Goal: Task Accomplishment & Management: Complete application form

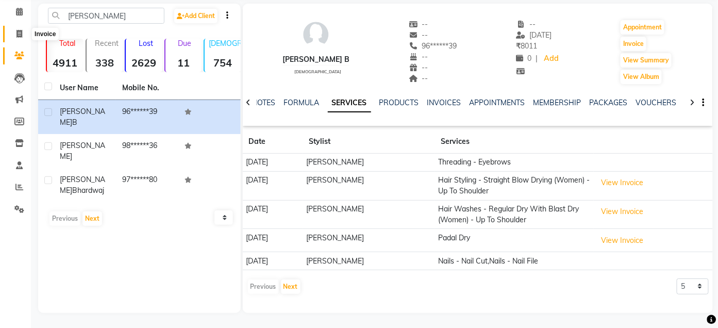
click at [21, 38] on span at bounding box center [19, 34] width 18 height 12
select select "service"
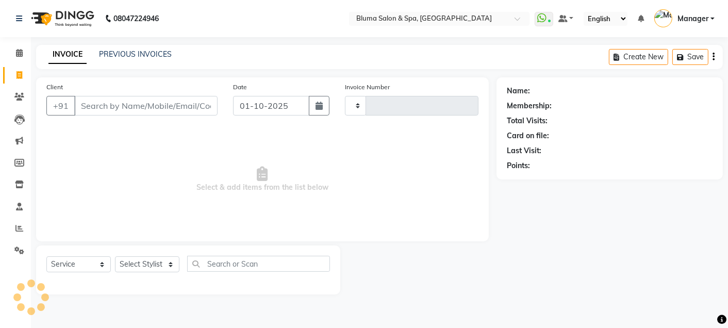
type input "1030"
select select "3653"
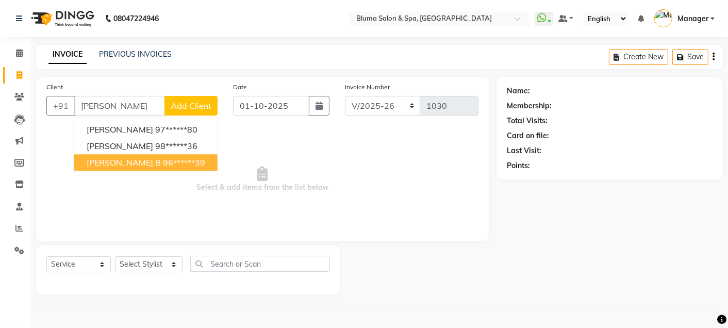
click at [127, 157] on button "[PERSON_NAME] b 96******39" at bounding box center [145, 162] width 143 height 17
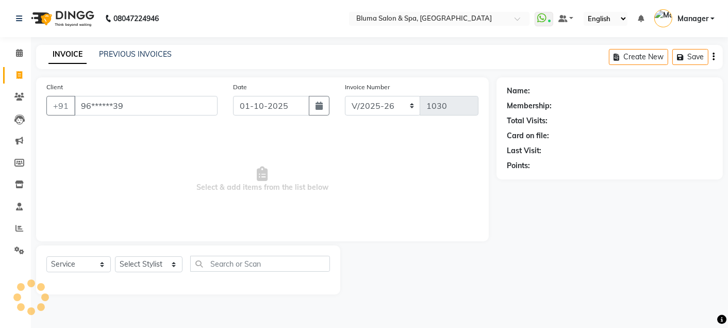
type input "96******39"
select select "1: Object"
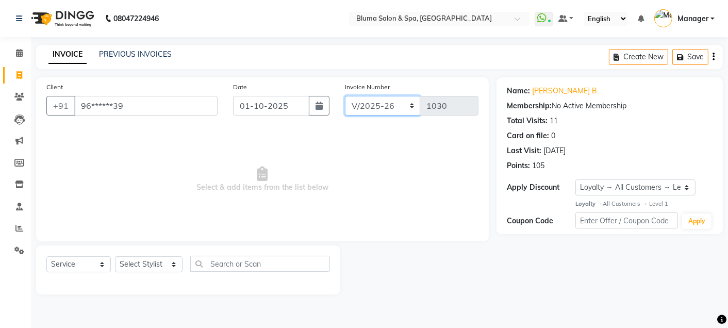
click at [373, 107] on select "ALN/2025-26 AL/2025-26 BKN/2025-26 BK/2025-26 V/2025 V/2025-26" at bounding box center [383, 106] width 76 height 20
select select "7730"
click at [345, 96] on select "ALN/2025-26 AL/2025-26 BKN/2025-26 BK/2025-26 V/2025 V/2025-26" at bounding box center [383, 106] width 76 height 20
type input "0363"
click at [169, 263] on select "Select Stylist Admin Ajay [PERSON_NAME] [PERSON_NAME] [PERSON_NAME] [PERSON_NAM…" at bounding box center [149, 264] width 68 height 16
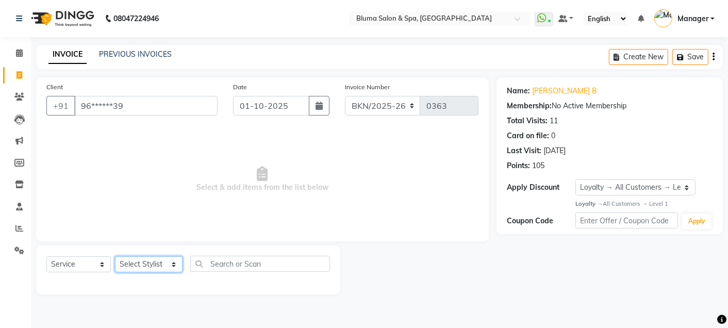
select select "75599"
click at [115, 257] on select "Select Stylist Admin Ajay [PERSON_NAME] [PERSON_NAME] [PERSON_NAME] [PERSON_NAM…" at bounding box center [149, 264] width 68 height 16
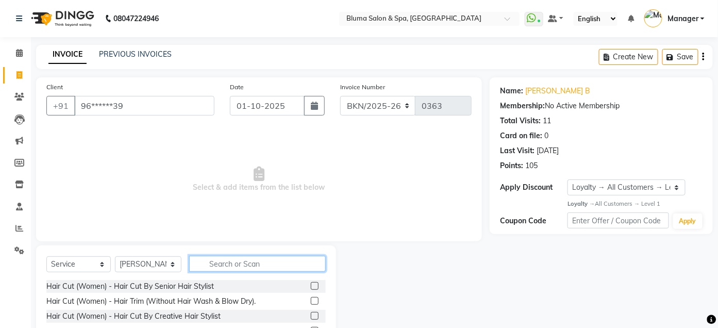
click at [244, 265] on input "text" at bounding box center [257, 264] width 137 height 16
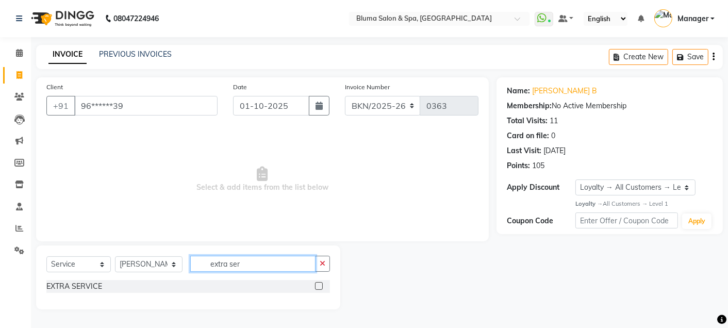
type input "extra ser"
click at [320, 286] on label at bounding box center [319, 286] width 8 height 8
click at [320, 286] on input "checkbox" at bounding box center [318, 286] width 7 height 7
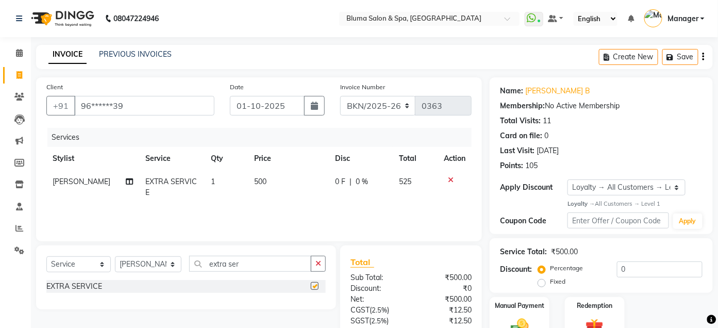
checkbox input "false"
click at [255, 179] on span "500" at bounding box center [260, 181] width 12 height 9
select select "75599"
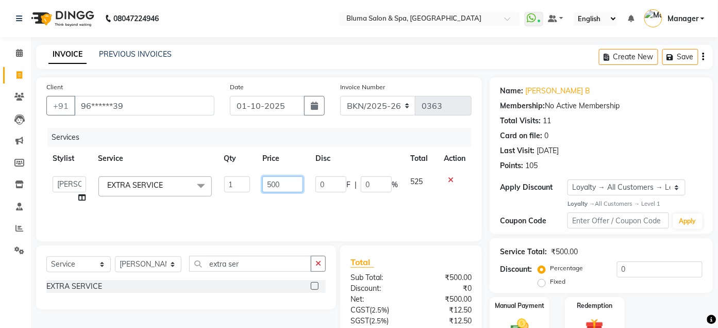
click at [272, 185] on input "500" at bounding box center [282, 184] width 41 height 16
type input "200"
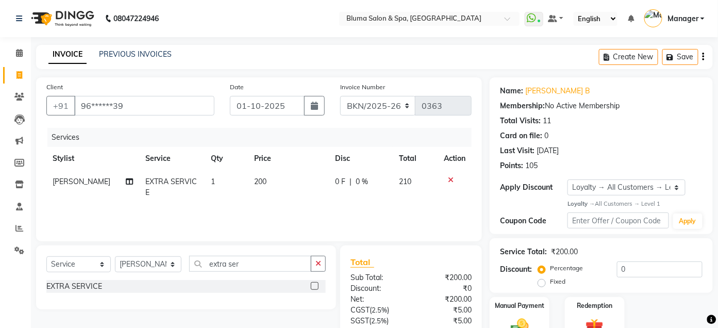
click at [487, 207] on div "Client +91 96******39 Date [DATE] Invoice Number ALN/2025-26 AL/2025-26 BKN/202…" at bounding box center [259, 237] width 462 height 320
click at [319, 268] on button "button" at bounding box center [318, 264] width 15 height 16
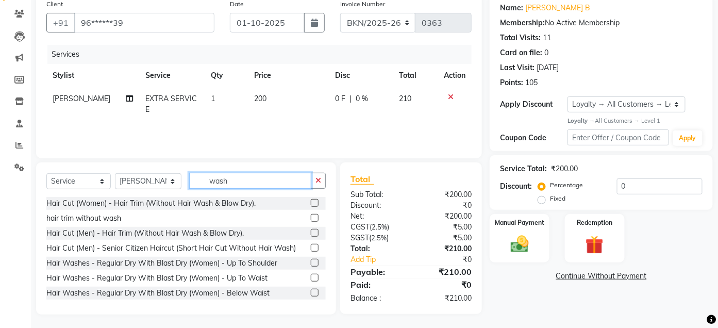
scroll to position [85, 0]
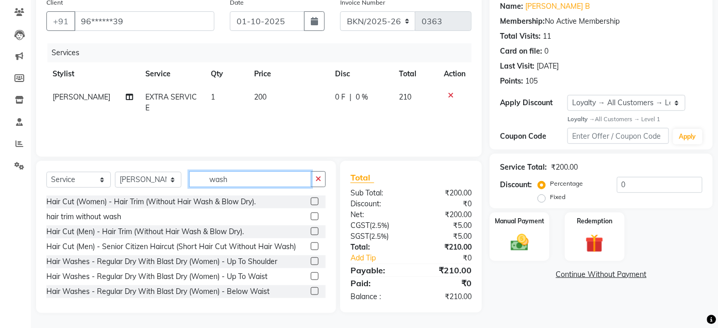
type input "wash"
click at [311, 261] on label at bounding box center [315, 261] width 8 height 8
click at [311, 261] on input "checkbox" at bounding box center [314, 261] width 7 height 7
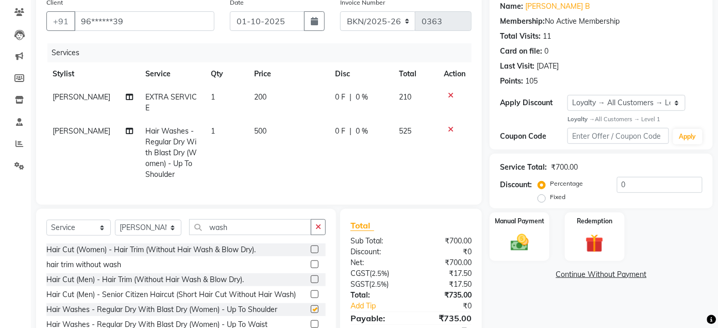
checkbox input "false"
click at [163, 236] on select "Select Stylist Admin Ajay [PERSON_NAME] [PERSON_NAME] [PERSON_NAME] [PERSON_NAM…" at bounding box center [148, 228] width 67 height 16
select select "92165"
click at [115, 229] on select "Select Stylist Admin Ajay [PERSON_NAME] [PERSON_NAME] [PERSON_NAME] [PERSON_NAM…" at bounding box center [148, 228] width 67 height 16
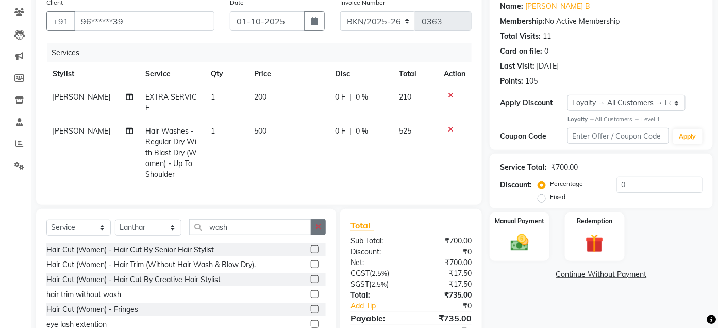
click at [320, 231] on icon "button" at bounding box center [319, 226] width 6 height 7
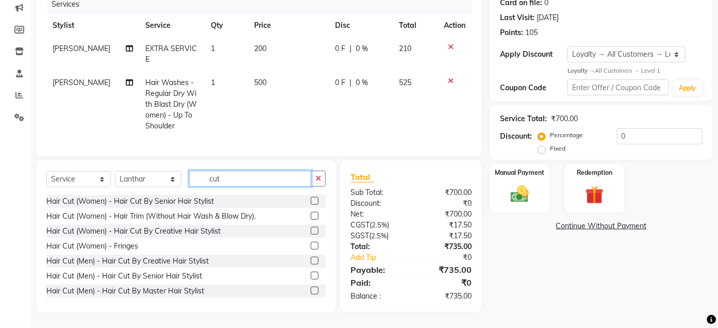
scroll to position [142, 0]
type input "cut"
click at [318, 178] on icon "button" at bounding box center [319, 178] width 6 height 7
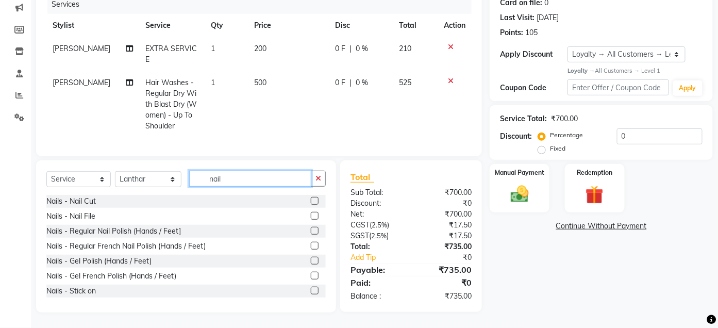
type input "nail"
click at [311, 202] on label at bounding box center [315, 201] width 8 height 8
click at [311, 202] on input "checkbox" at bounding box center [314, 201] width 7 height 7
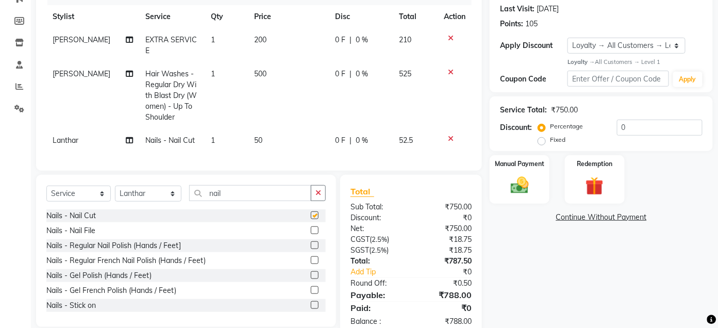
checkbox input "false"
click at [311, 234] on label at bounding box center [315, 230] width 8 height 8
click at [311, 234] on input "checkbox" at bounding box center [314, 230] width 7 height 7
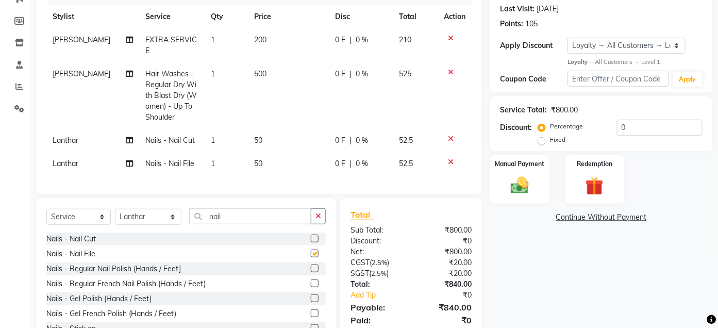
checkbox input "false"
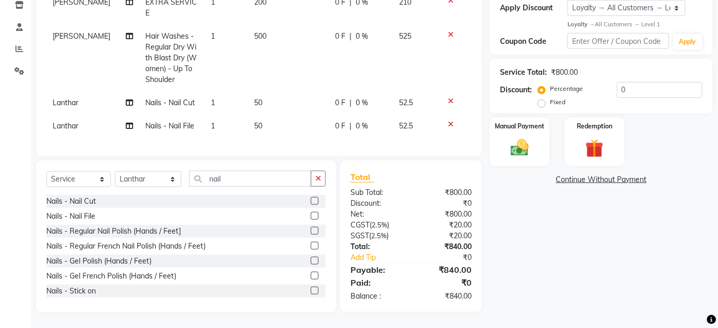
scroll to position [0, 0]
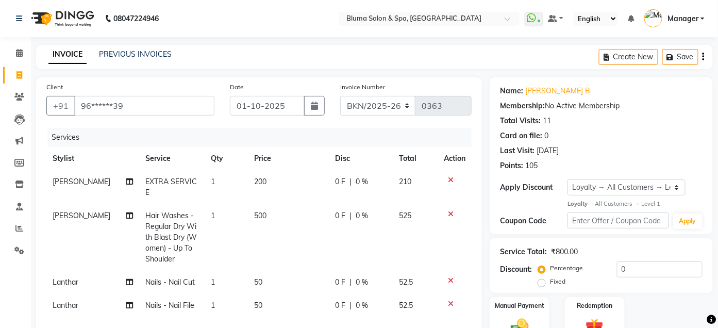
click at [703, 58] on div "Create New Save" at bounding box center [656, 57] width 114 height 24
click at [703, 57] on icon "button" at bounding box center [704, 57] width 2 height 1
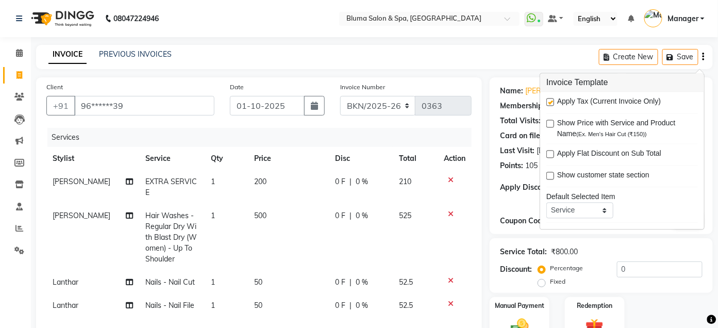
click at [549, 100] on label at bounding box center [551, 102] width 8 height 8
click at [549, 100] on input "checkbox" at bounding box center [550, 103] width 7 height 7
checkbox input "false"
click at [493, 149] on div "Name: [PERSON_NAME] B Membership: No Active Membership Total Visits: 11 Card on…" at bounding box center [601, 155] width 223 height 157
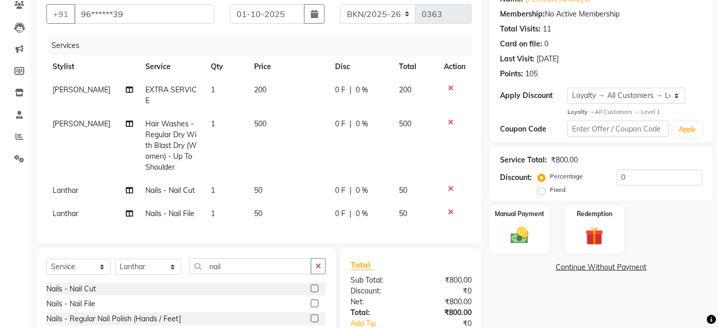
scroll to position [188, 0]
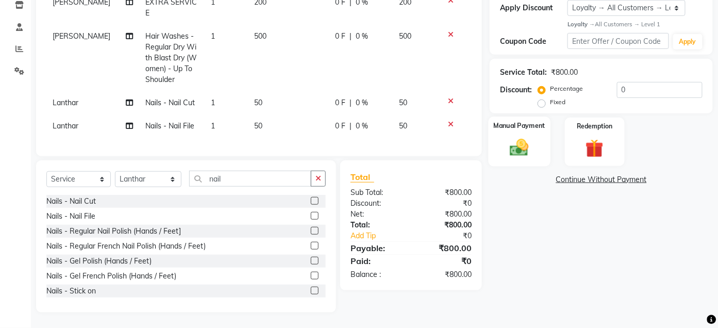
click at [515, 153] on div "Manual Payment" at bounding box center [520, 142] width 62 height 50
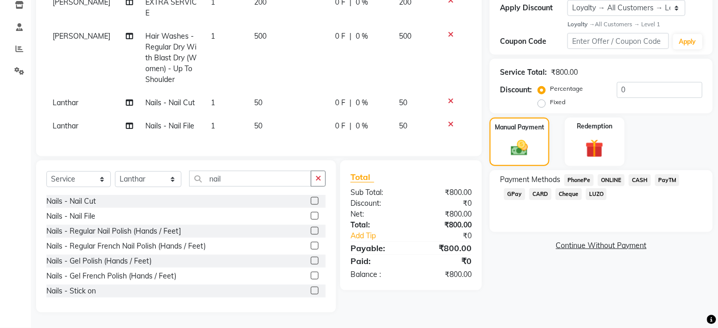
click at [643, 174] on span "CASH" at bounding box center [640, 180] width 22 height 12
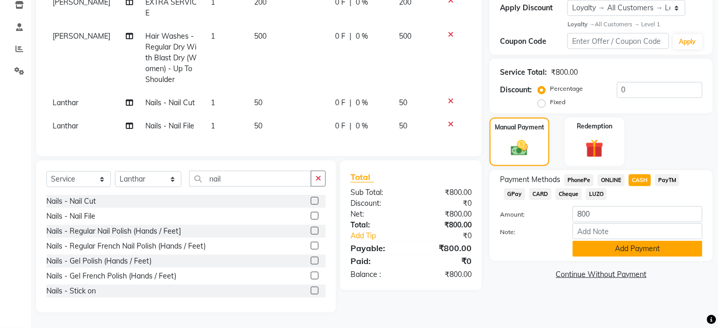
click at [643, 241] on button "Add Payment" at bounding box center [638, 249] width 130 height 16
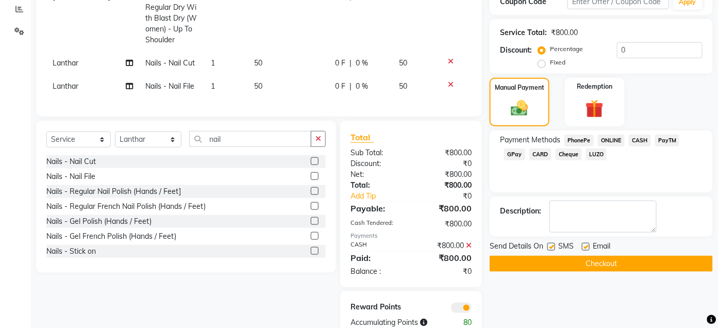
scroll to position [254, 0]
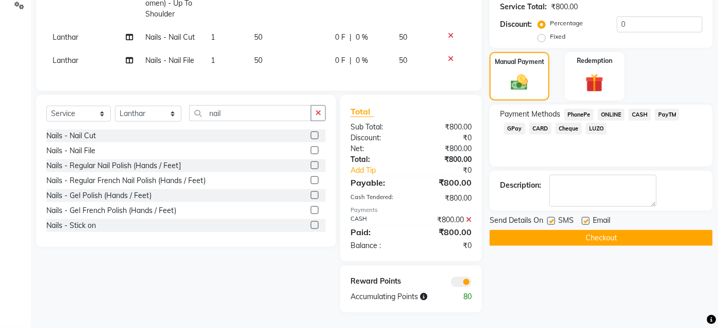
click at [554, 217] on label at bounding box center [552, 221] width 8 height 8
click at [554, 218] on input "checkbox" at bounding box center [551, 221] width 7 height 7
checkbox input "false"
click at [583, 217] on label at bounding box center [586, 221] width 8 height 8
click at [583, 218] on input "checkbox" at bounding box center [585, 221] width 7 height 7
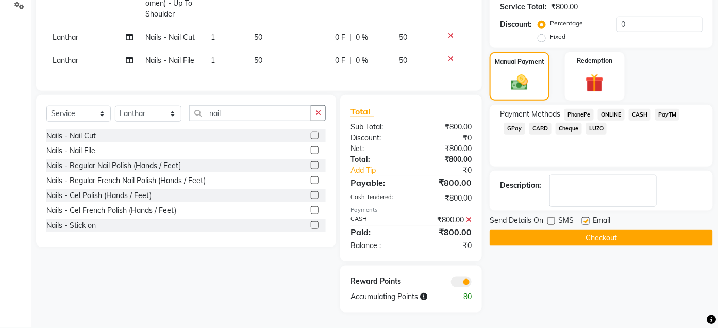
checkbox input "false"
click at [595, 230] on button "Checkout" at bounding box center [601, 238] width 223 height 16
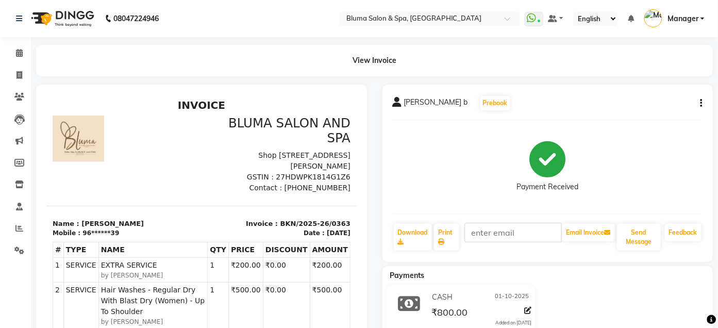
click at [595, 223] on div "Email Invoice" at bounding box center [589, 237] width 55 height 29
click at [25, 95] on span at bounding box center [19, 97] width 18 height 12
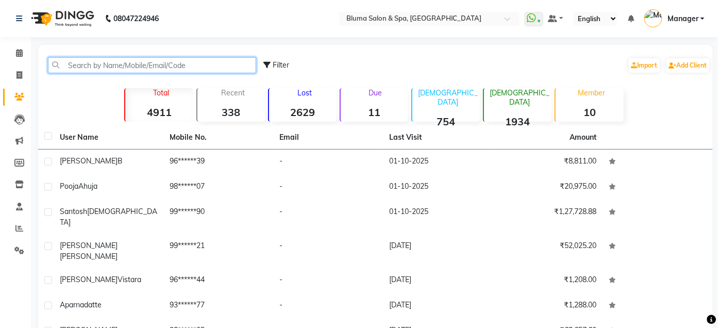
click at [136, 67] on input "text" at bounding box center [152, 65] width 208 height 16
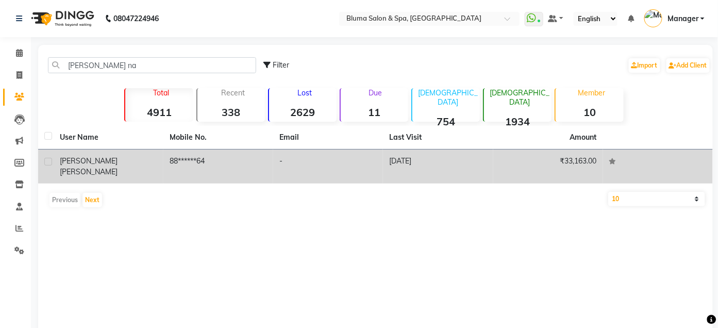
click at [170, 158] on td "88******64" at bounding box center [218, 167] width 110 height 34
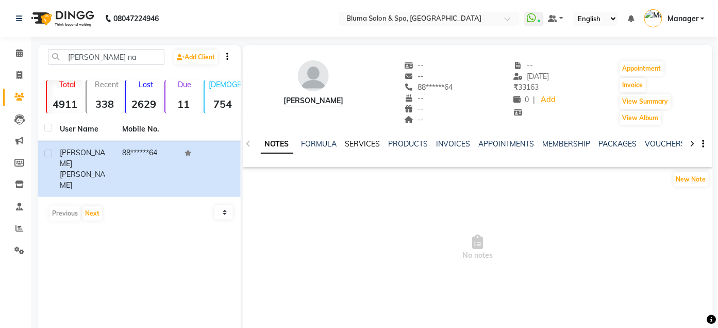
click at [361, 144] on link "SERVICES" at bounding box center [363, 143] width 35 height 9
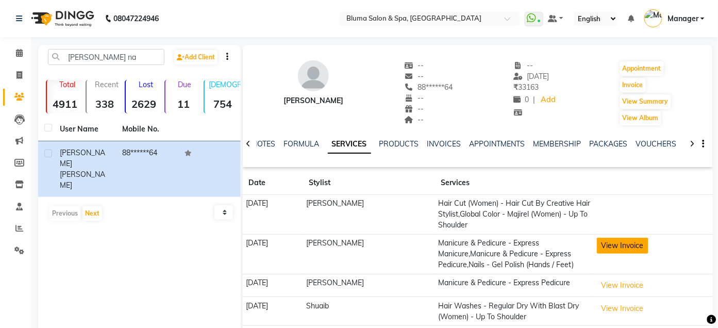
click at [623, 244] on button "View Invoice" at bounding box center [623, 246] width 52 height 16
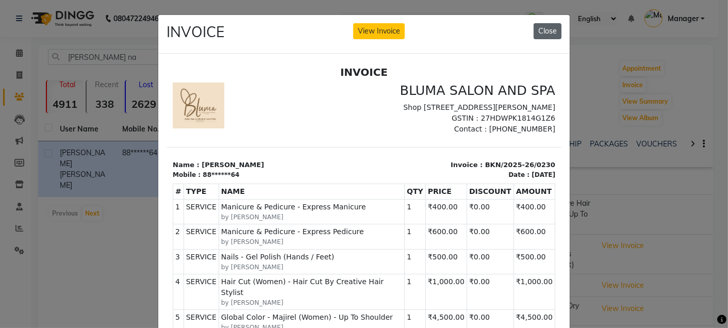
click at [541, 30] on button "Close" at bounding box center [548, 31] width 28 height 16
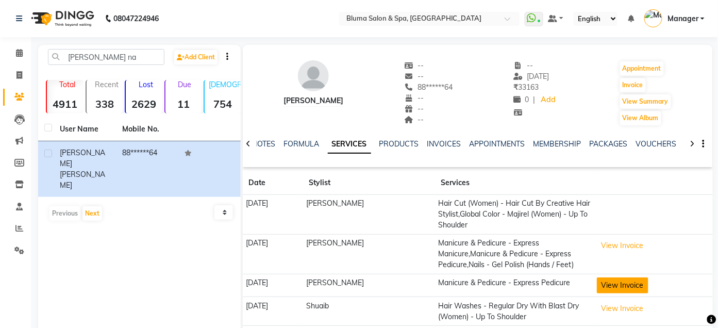
click at [619, 283] on button "View Invoice" at bounding box center [623, 285] width 52 height 16
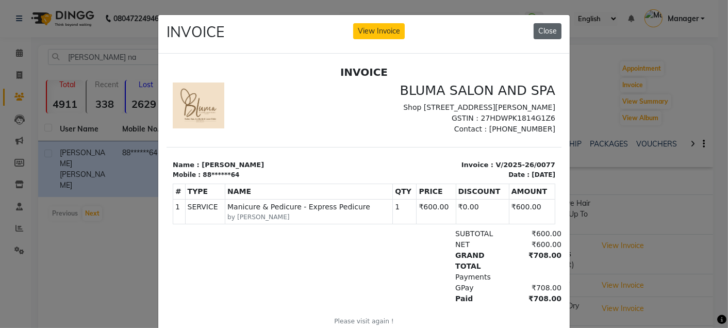
click at [536, 29] on button "Close" at bounding box center [548, 31] width 28 height 16
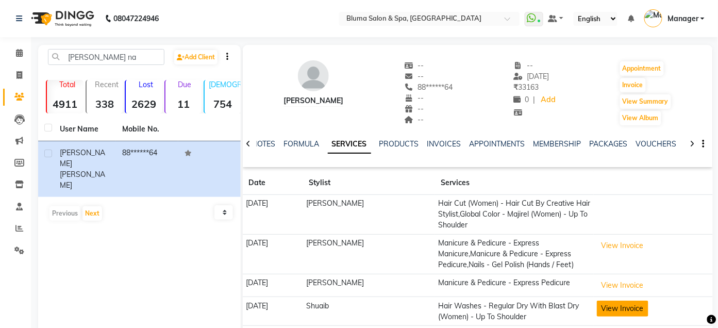
click at [599, 314] on button "View Invoice" at bounding box center [623, 309] width 52 height 16
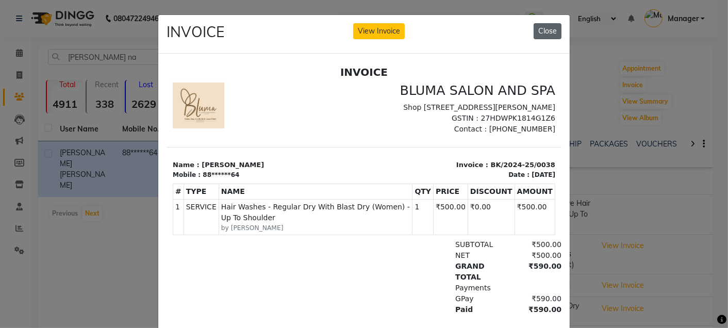
click at [544, 29] on button "Close" at bounding box center [548, 31] width 28 height 16
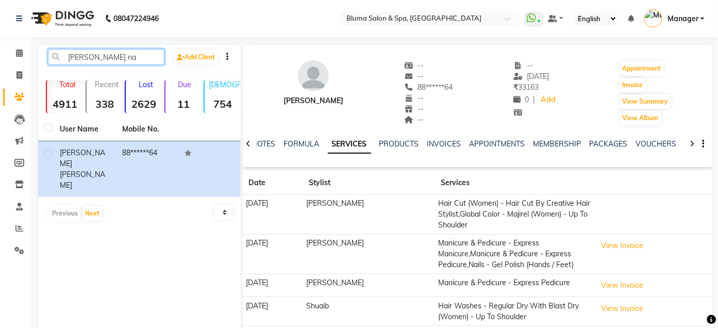
click at [108, 59] on input "[PERSON_NAME] na" at bounding box center [106, 57] width 117 height 16
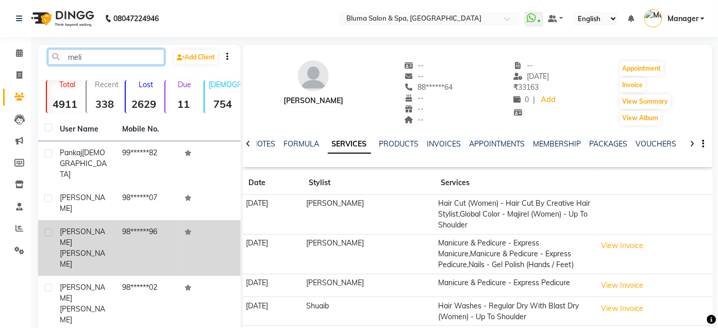
type input "meli"
click at [122, 220] on td "98******96" at bounding box center [147, 248] width 62 height 56
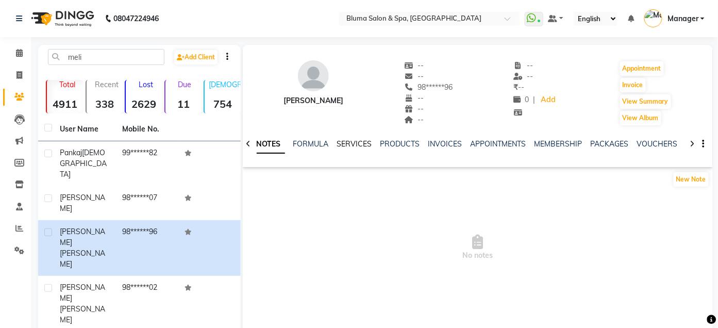
click at [364, 147] on link "SERVICES" at bounding box center [354, 143] width 35 height 9
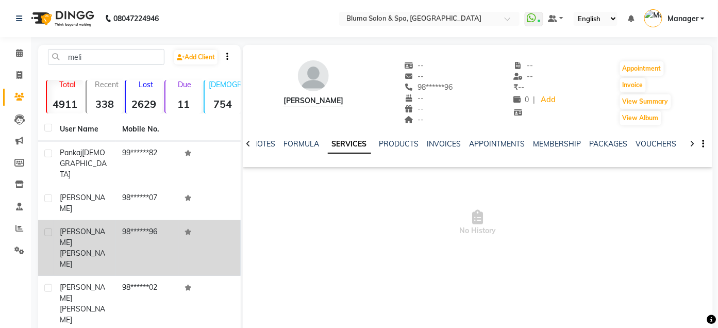
click at [46, 228] on label at bounding box center [48, 232] width 8 height 8
click at [46, 229] on input "checkbox" at bounding box center [47, 232] width 7 height 7
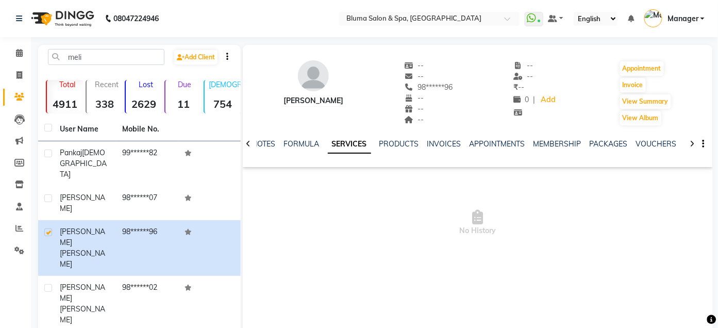
click at [276, 178] on span "No History" at bounding box center [478, 222] width 470 height 103
click at [14, 101] on span at bounding box center [19, 97] width 18 height 12
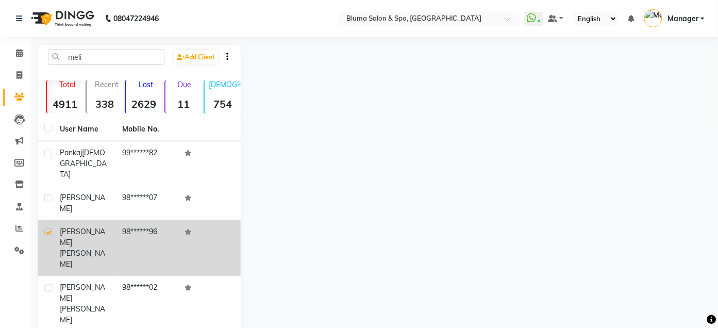
click at [47, 228] on label at bounding box center [48, 232] width 8 height 8
click at [47, 229] on input "checkbox" at bounding box center [47, 232] width 7 height 7
checkbox input "false"
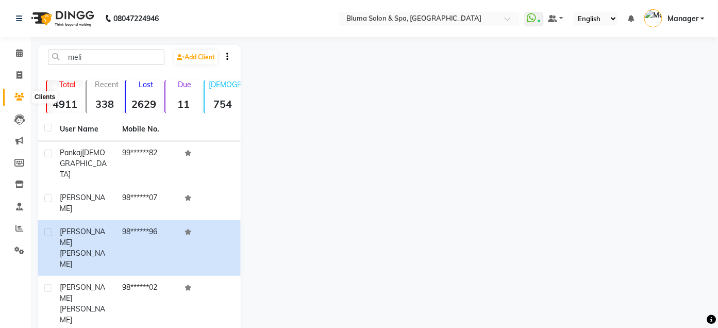
click at [18, 99] on icon at bounding box center [19, 97] width 10 height 8
click at [17, 77] on icon at bounding box center [20, 75] width 6 height 8
select select "service"
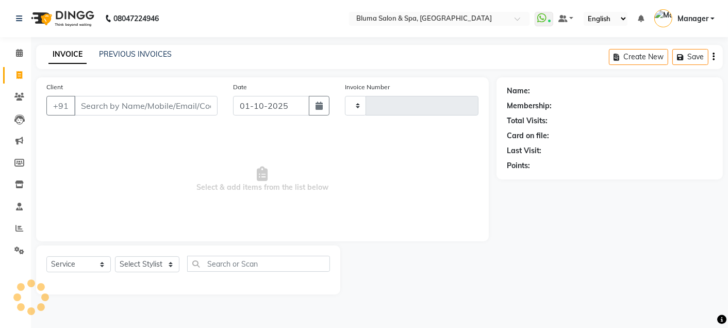
type input "1030"
select select "3653"
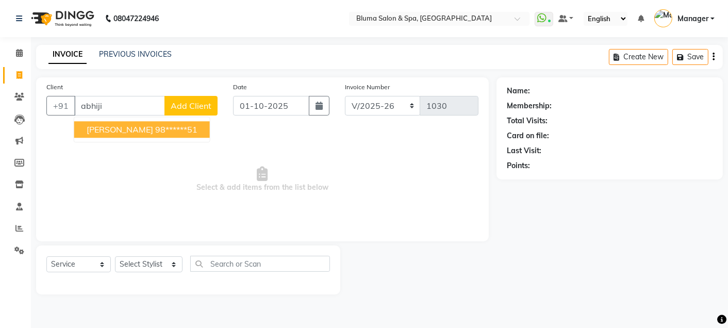
click at [129, 124] on span "[PERSON_NAME]" at bounding box center [120, 129] width 67 height 10
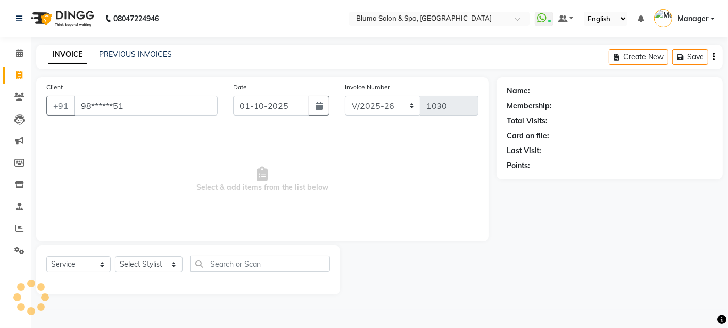
type input "98******51"
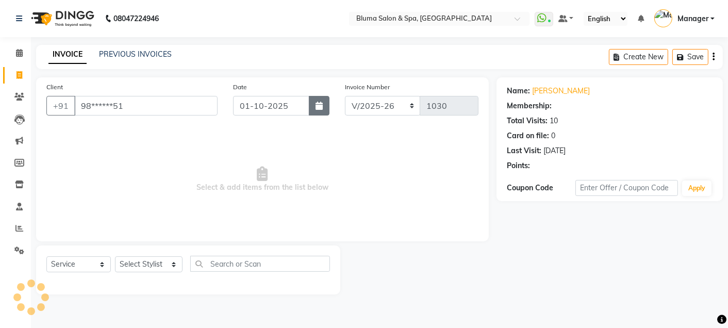
select select "1: Object"
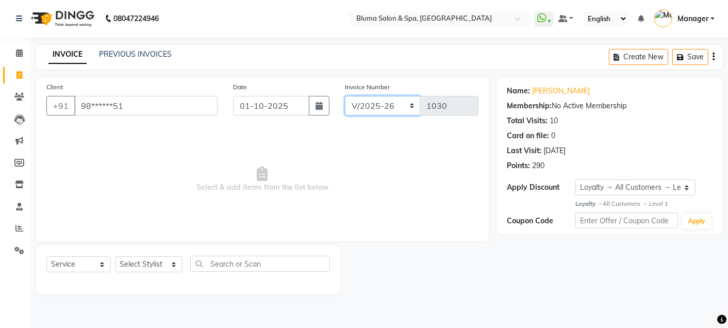
click at [367, 111] on select "ALN/2025-26 AL/2025-26 BKN/2025-26 BK/2025-26 V/2025 V/2025-26" at bounding box center [383, 106] width 76 height 20
select select "7730"
click at [345, 96] on select "ALN/2025-26 AL/2025-26 BKN/2025-26 BK/2025-26 V/2025 V/2025-26" at bounding box center [383, 106] width 76 height 20
type input "0364"
click at [159, 265] on select "Select Stylist Admin Ajay [PERSON_NAME] [PERSON_NAME] [PERSON_NAME] [PERSON_NAM…" at bounding box center [149, 264] width 68 height 16
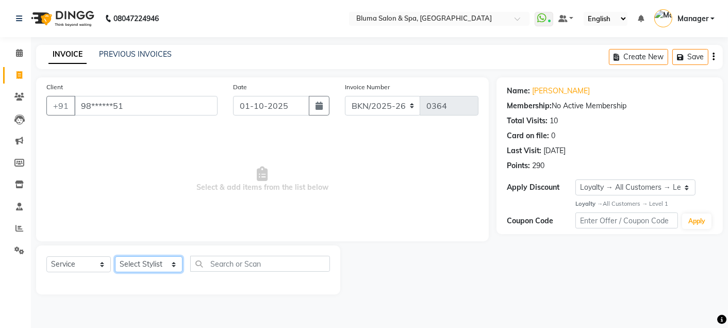
click at [159, 265] on select "Select Stylist Admin Ajay [PERSON_NAME] [PERSON_NAME] [PERSON_NAME] [PERSON_NAM…" at bounding box center [149, 264] width 68 height 16
select select "17128"
click at [115, 257] on select "Select Stylist Admin Ajay [PERSON_NAME] [PERSON_NAME] [PERSON_NAME] [PERSON_NAM…" at bounding box center [149, 264] width 68 height 16
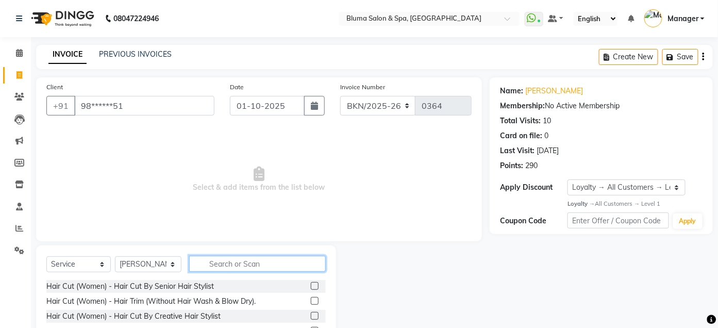
click at [264, 263] on input "text" at bounding box center [257, 264] width 137 height 16
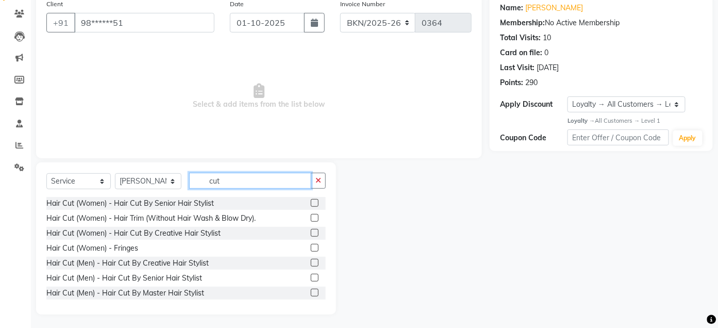
scroll to position [85, 0]
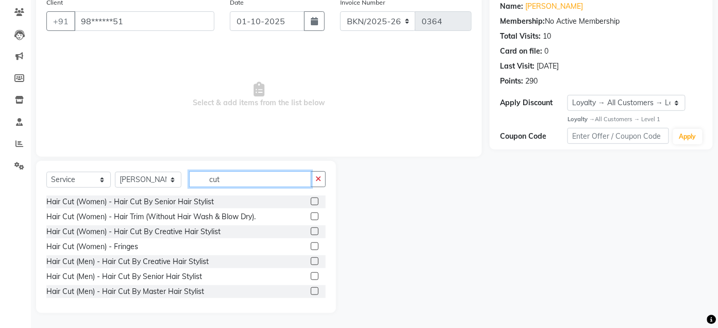
type input "cut"
click at [311, 261] on label at bounding box center [315, 261] width 8 height 8
click at [311, 261] on input "checkbox" at bounding box center [314, 261] width 7 height 7
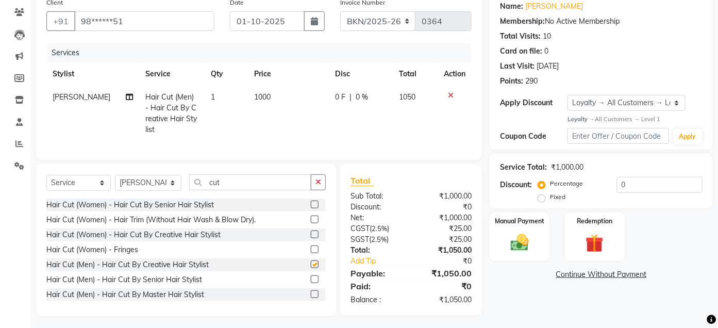
checkbox input "false"
click at [321, 186] on icon "button" at bounding box center [319, 181] width 6 height 7
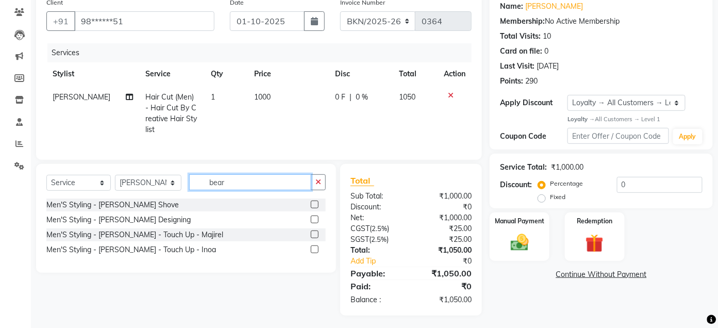
type input "bear"
click at [315, 223] on label at bounding box center [315, 220] width 8 height 8
click at [315, 223] on input "checkbox" at bounding box center [314, 220] width 7 height 7
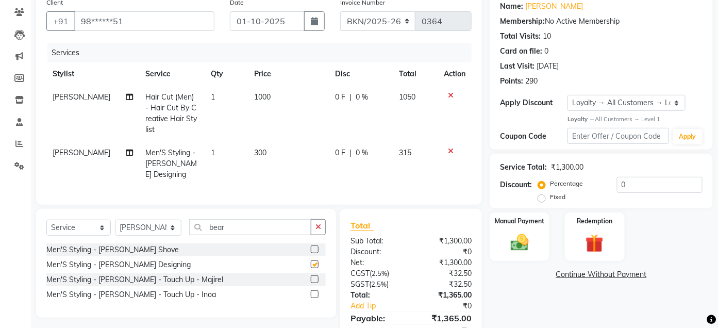
checkbox input "false"
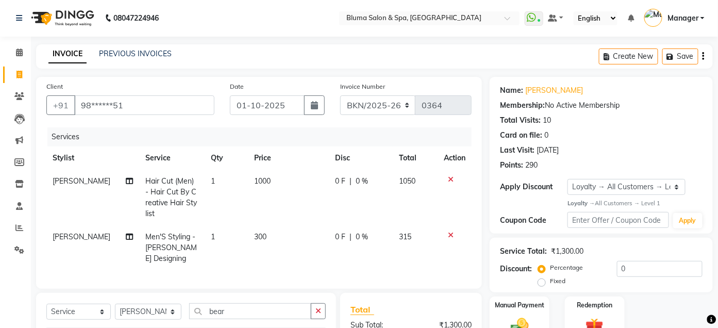
scroll to position [0, 0]
click at [703, 57] on icon "button" at bounding box center [704, 57] width 2 height 1
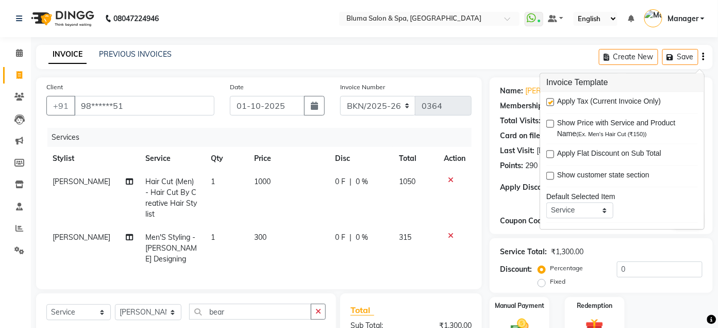
click at [550, 101] on label at bounding box center [551, 102] width 8 height 8
click at [550, 101] on input "checkbox" at bounding box center [550, 103] width 7 height 7
checkbox input "false"
click at [486, 160] on div "Client +91 98******51 Date [DATE] Invoice Number ALN/2025-26 AL/2025-26 BKN/202…" at bounding box center [259, 250] width 462 height 346
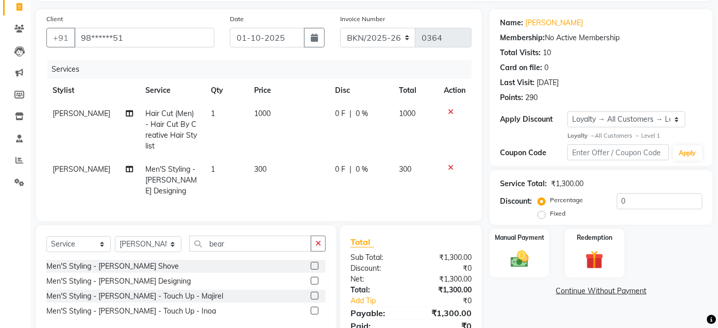
scroll to position [120, 0]
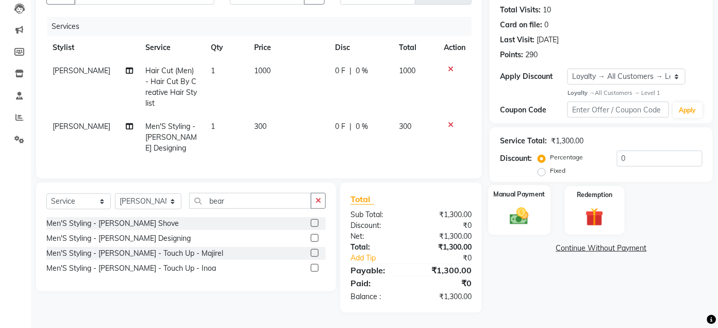
click at [522, 195] on div "Manual Payment" at bounding box center [520, 210] width 62 height 50
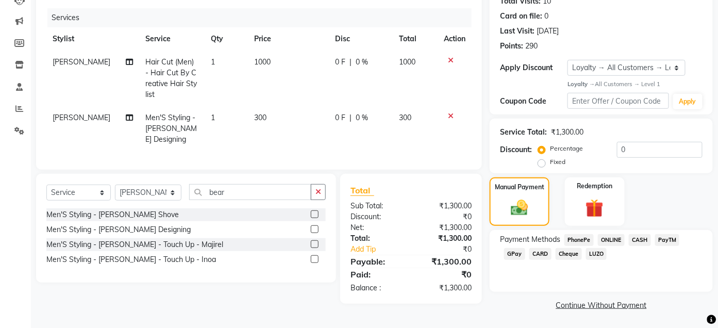
click at [645, 238] on span "CASH" at bounding box center [640, 240] width 22 height 12
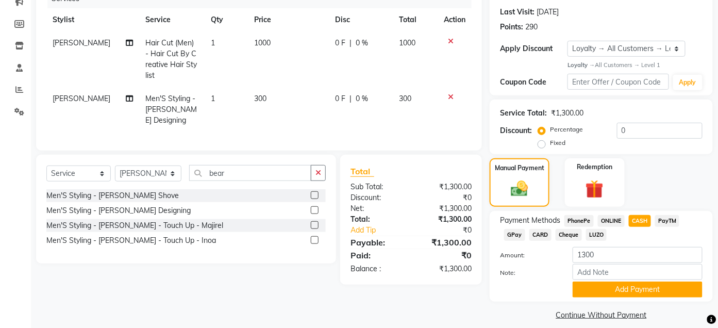
scroll to position [150, 0]
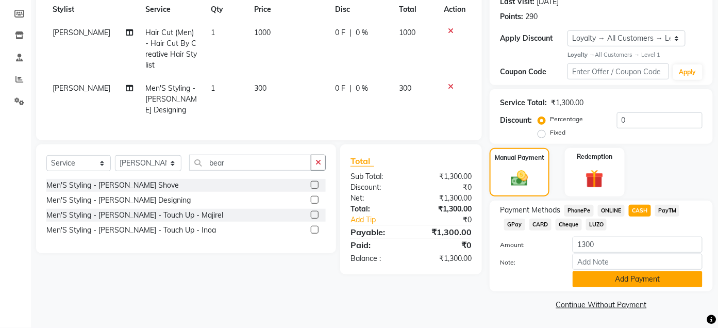
click at [656, 283] on button "Add Payment" at bounding box center [638, 279] width 130 height 16
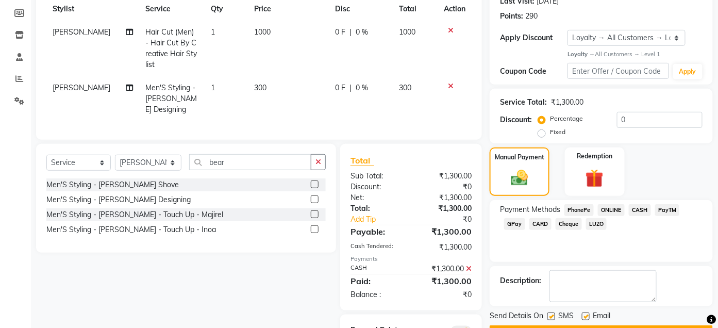
scroll to position [207, 0]
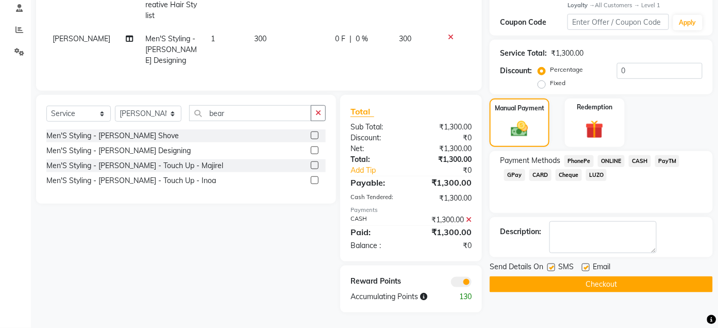
click at [551, 264] on label at bounding box center [552, 268] width 8 height 8
click at [551, 265] on input "checkbox" at bounding box center [551, 268] width 7 height 7
checkbox input "false"
click at [585, 264] on label at bounding box center [586, 268] width 8 height 8
click at [585, 265] on input "checkbox" at bounding box center [585, 268] width 7 height 7
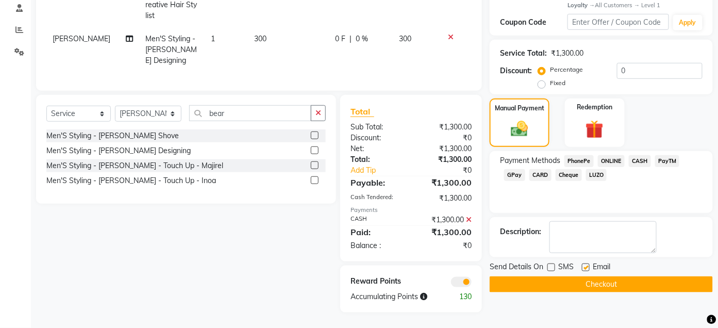
checkbox input "false"
click at [595, 276] on button "Checkout" at bounding box center [601, 284] width 223 height 16
